Goal: Navigation & Orientation: Find specific page/section

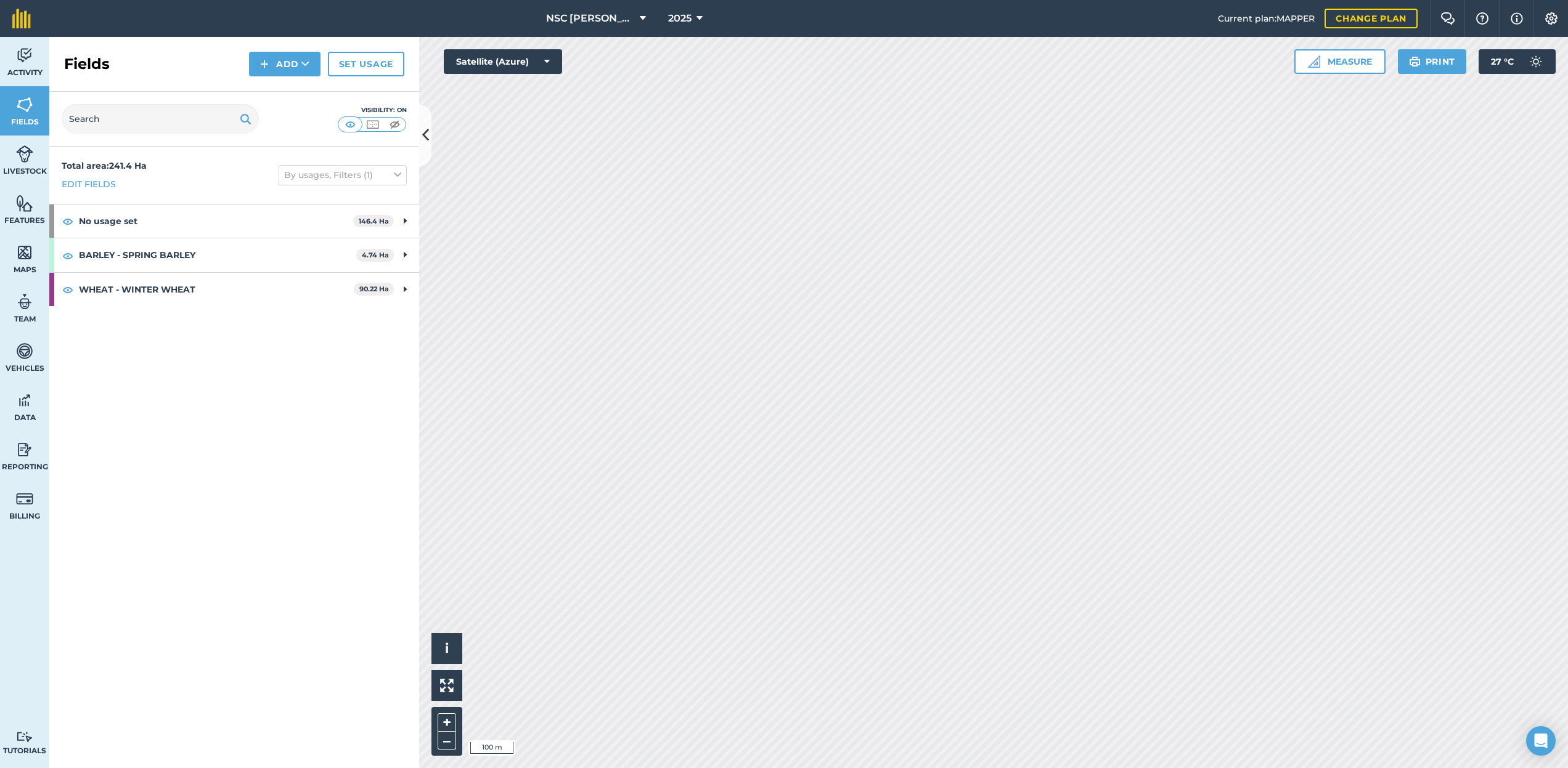
click at [586, 17] on span "NSC [PERSON_NAME]" at bounding box center [590, 18] width 88 height 15
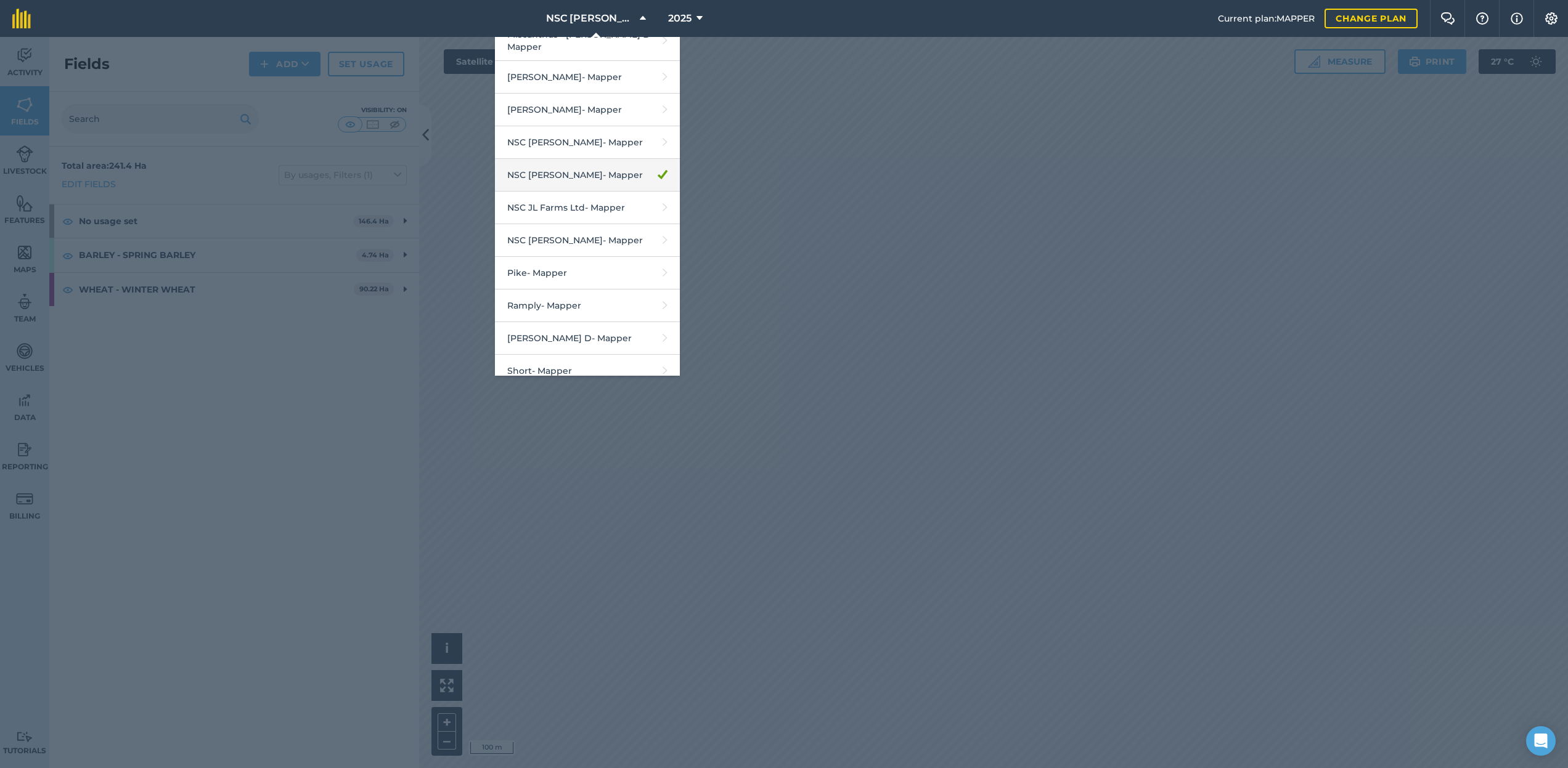
scroll to position [1434, 0]
click at [563, 158] on link "NSC Branton - Mapper" at bounding box center [587, 174] width 185 height 32
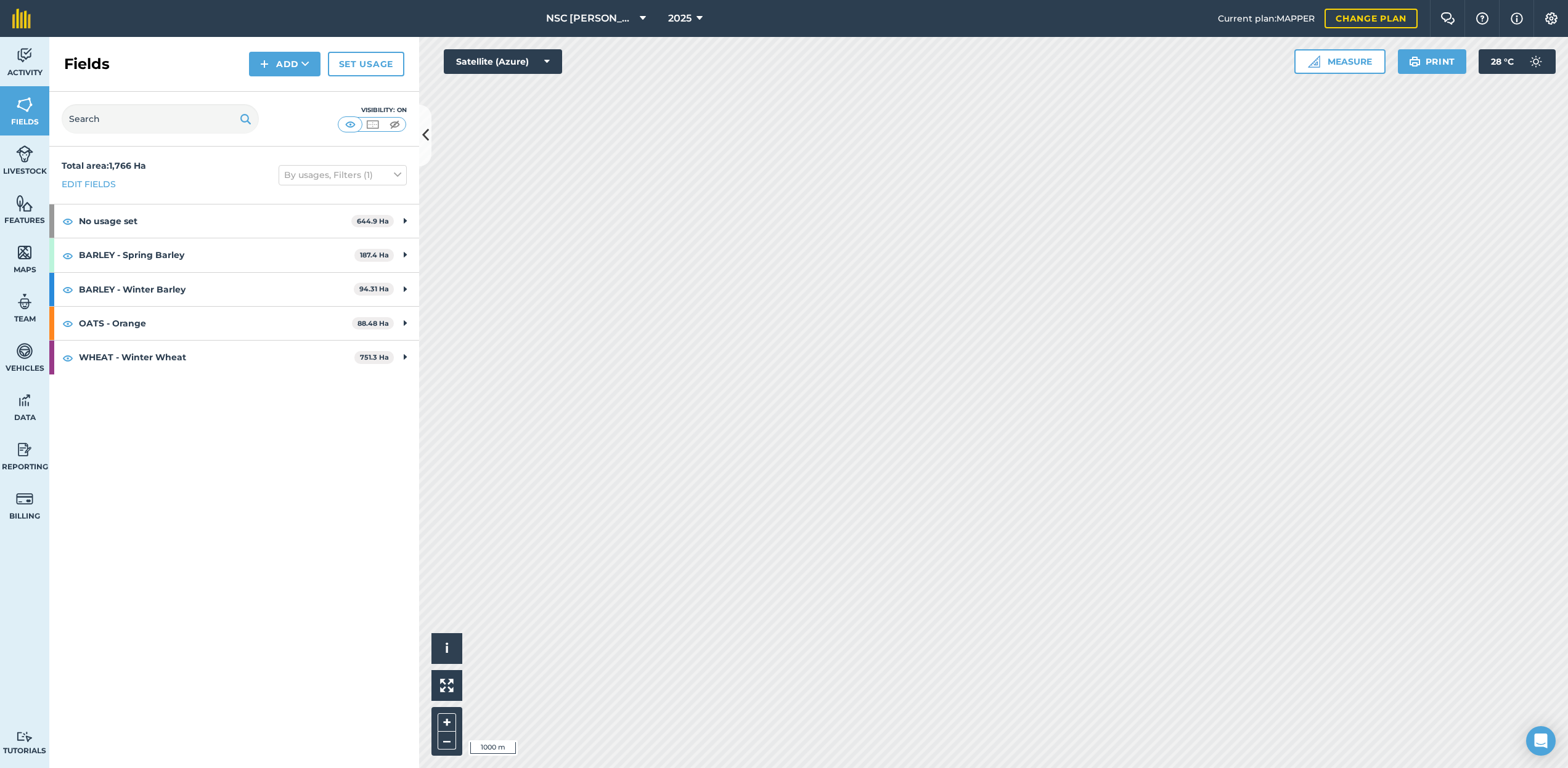
click at [618, 10] on button "NSC [PERSON_NAME]" at bounding box center [596, 19] width 110 height 37
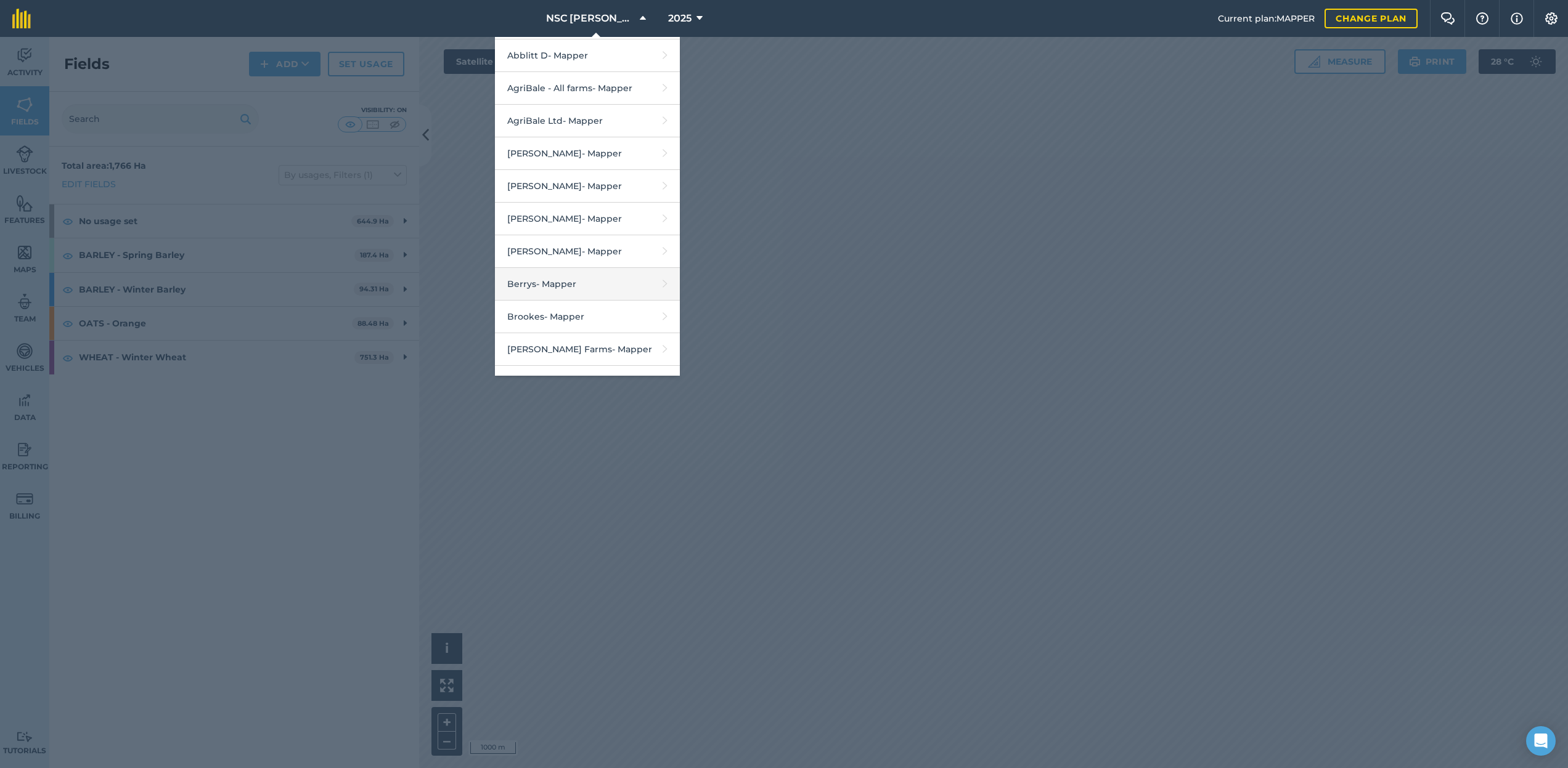
scroll to position [102, 0]
click at [578, 287] on link "Berrys - Mapper" at bounding box center [587, 280] width 185 height 32
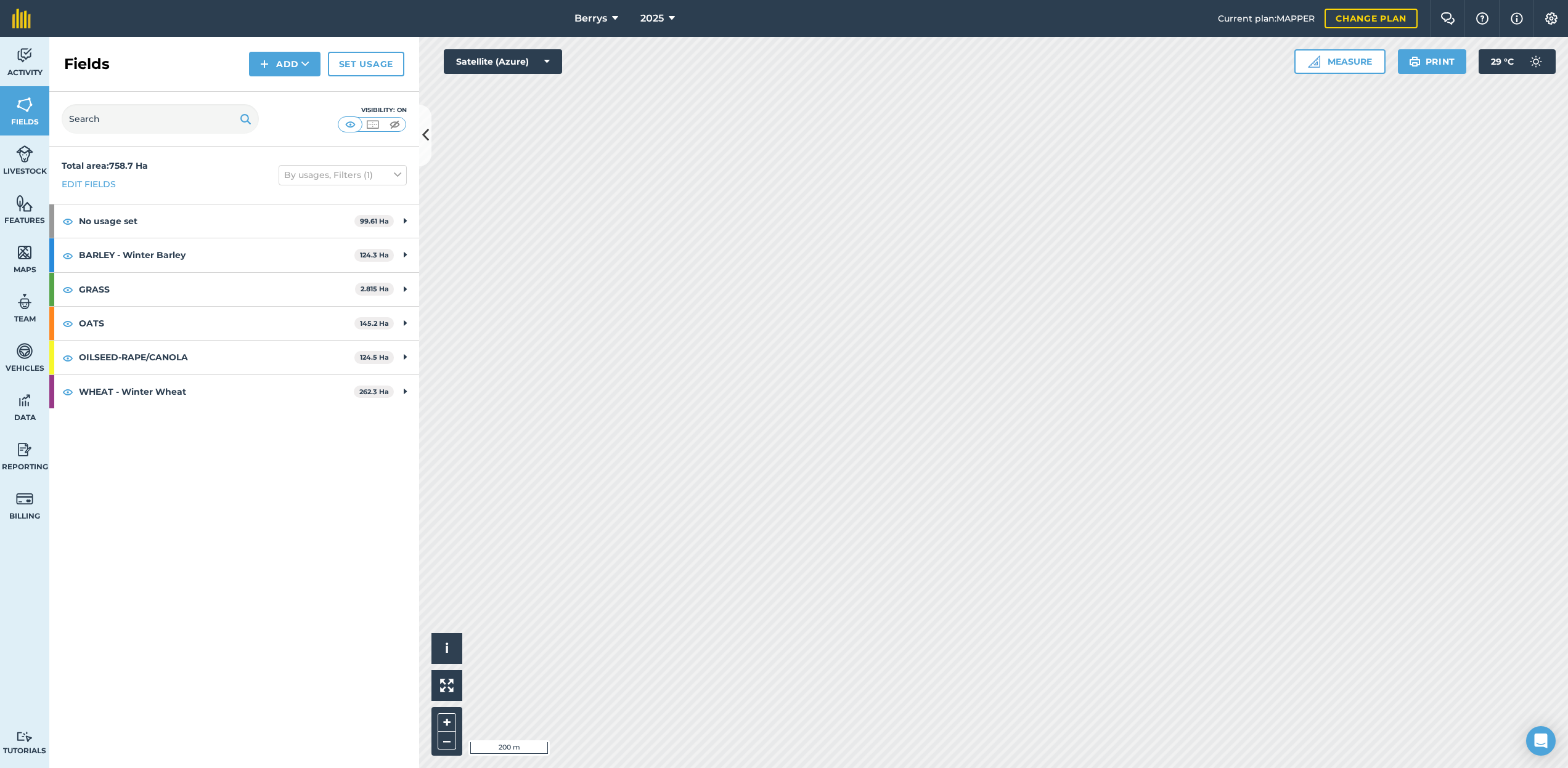
click at [602, 26] on span "Berrys" at bounding box center [590, 18] width 32 height 15
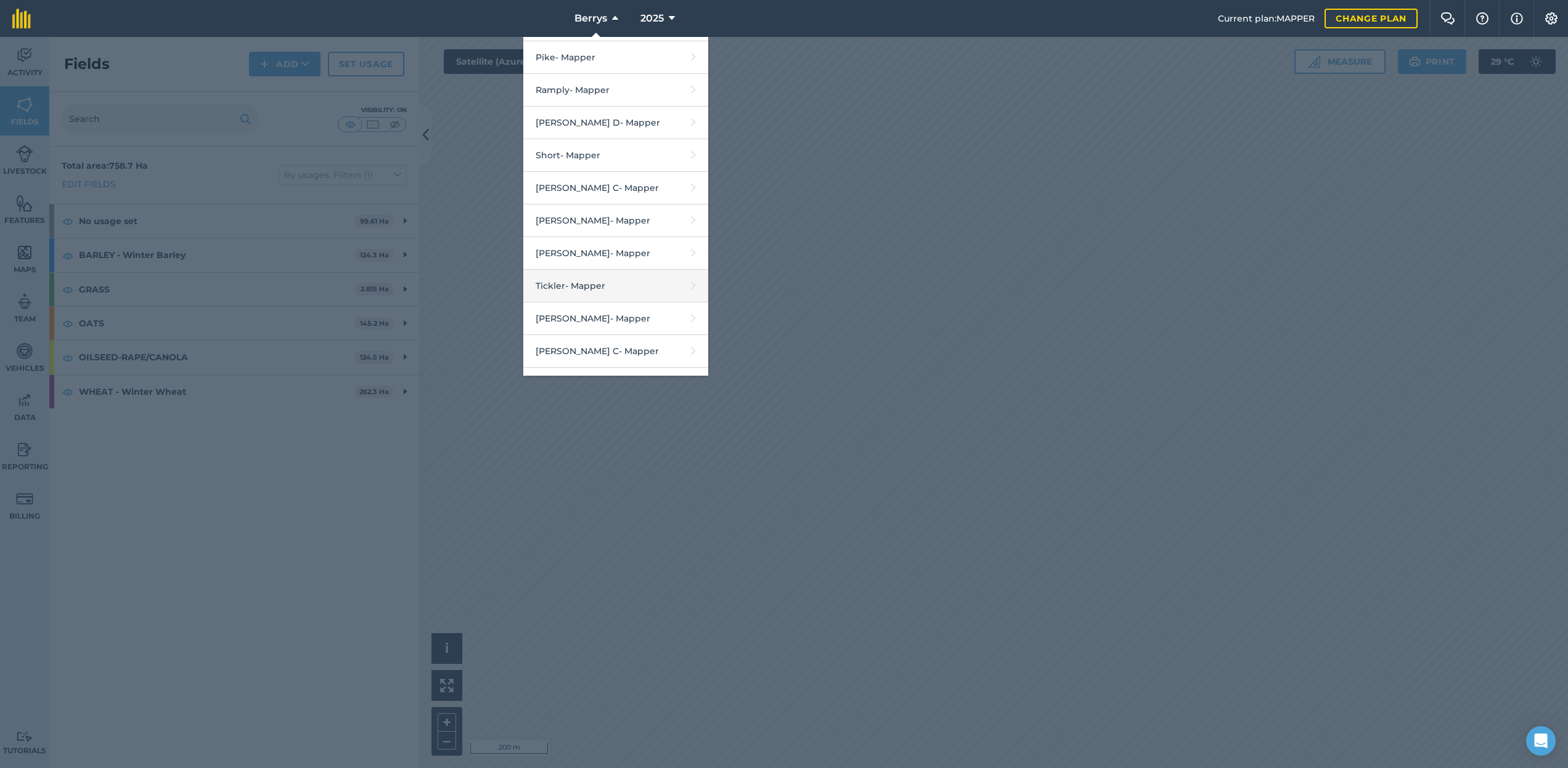
scroll to position [1683, 0]
click at [580, 367] on link "[PERSON_NAME] - Mapper" at bounding box center [616, 383] width 185 height 32
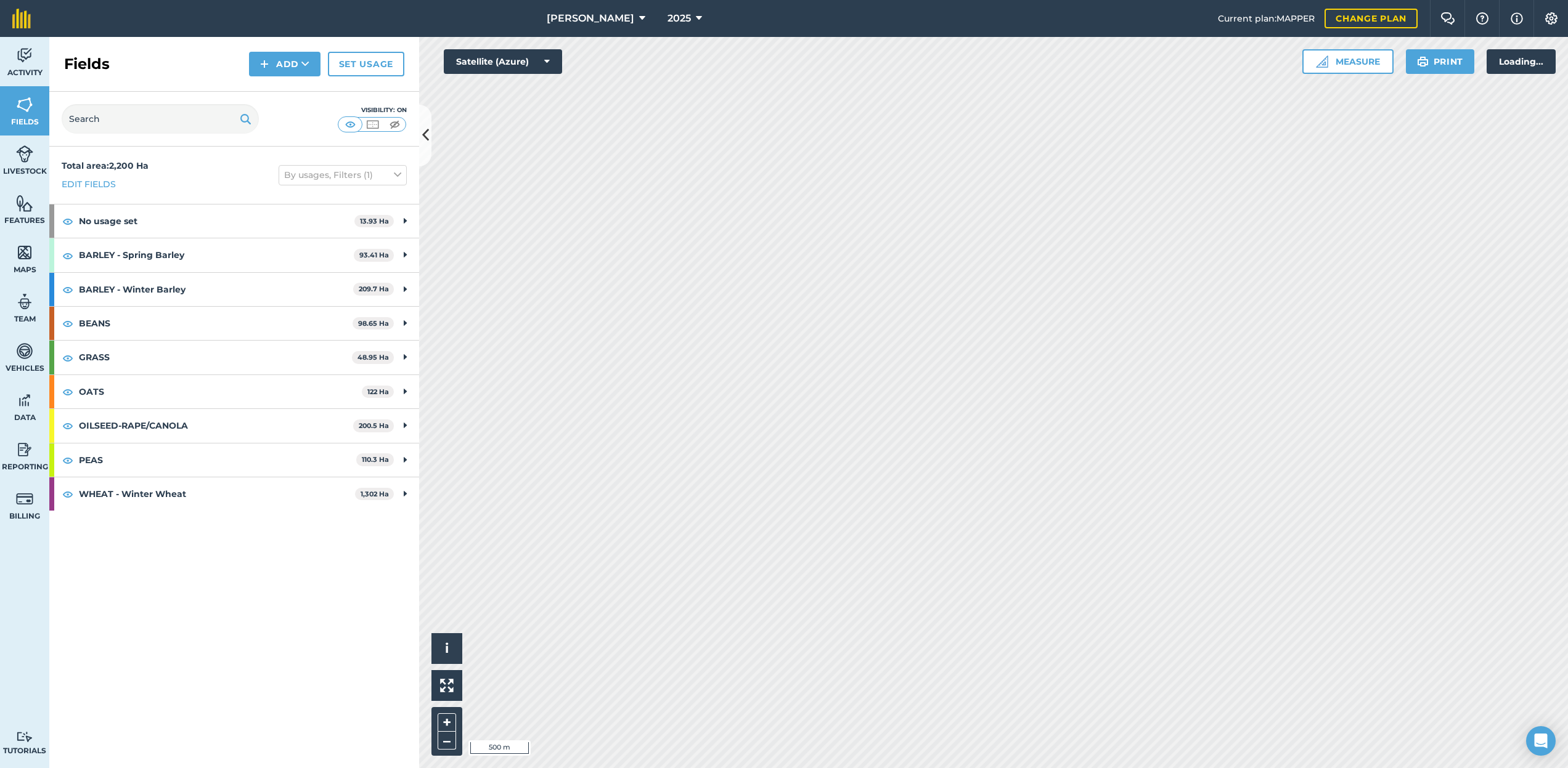
click at [812, 33] on div "[PERSON_NAME] 2025 Current plan : MAPPER Change plan Farm Chat Help Info Settin…" at bounding box center [784, 384] width 1568 height 768
click at [614, 19] on span "[PERSON_NAME]" at bounding box center [590, 18] width 88 height 15
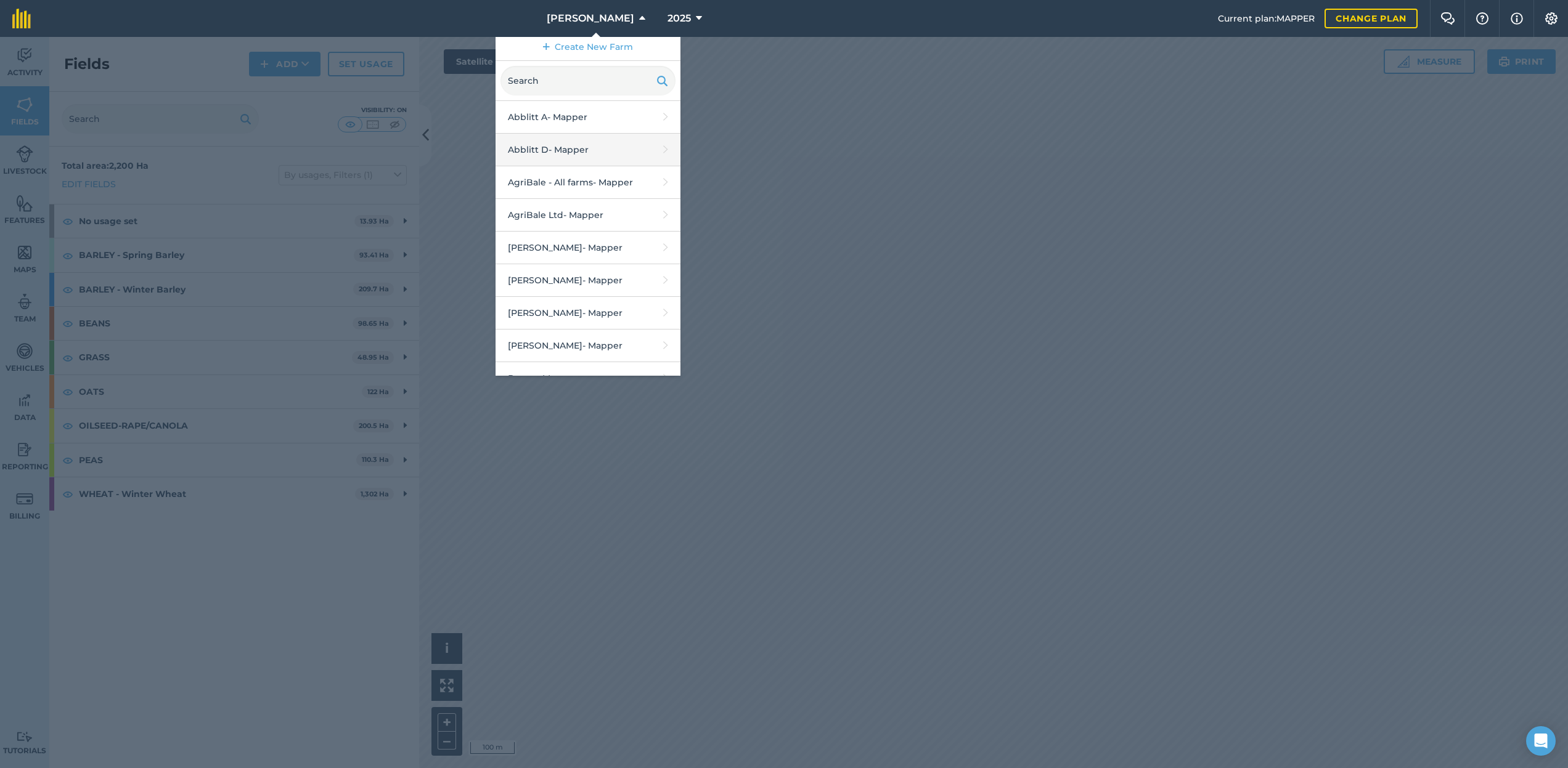
scroll to position [4, 0]
click at [568, 21] on span "[PERSON_NAME]" at bounding box center [590, 18] width 88 height 15
